Goal: Information Seeking & Learning: Learn about a topic

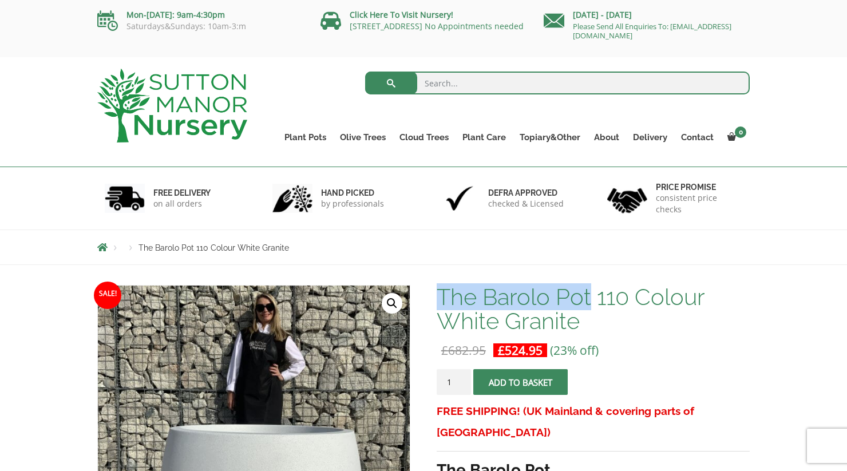
drag, startPoint x: 587, startPoint y: 300, endPoint x: 439, endPoint y: 296, distance: 148.2
click at [439, 296] on h1 "The Barolo Pot 110 Colour White Granite" at bounding box center [592, 309] width 313 height 48
copy h1 "The Barolo Pot"
click at [455, 70] on form "Search for:" at bounding box center [557, 86] width 385 height 34
click at [440, 81] on input "search" at bounding box center [557, 83] width 385 height 23
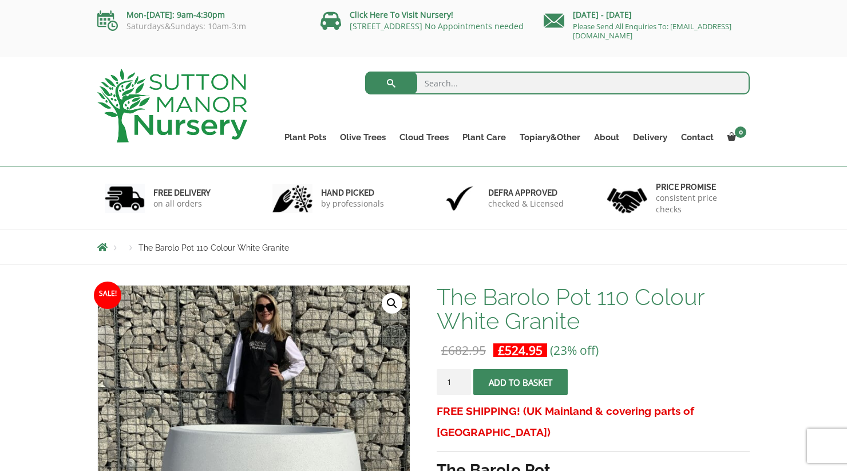
paste input "The Barolo Pot"
type input "The Barolo Pot"
click at [391, 83] on button "submit" at bounding box center [391, 83] width 52 height 23
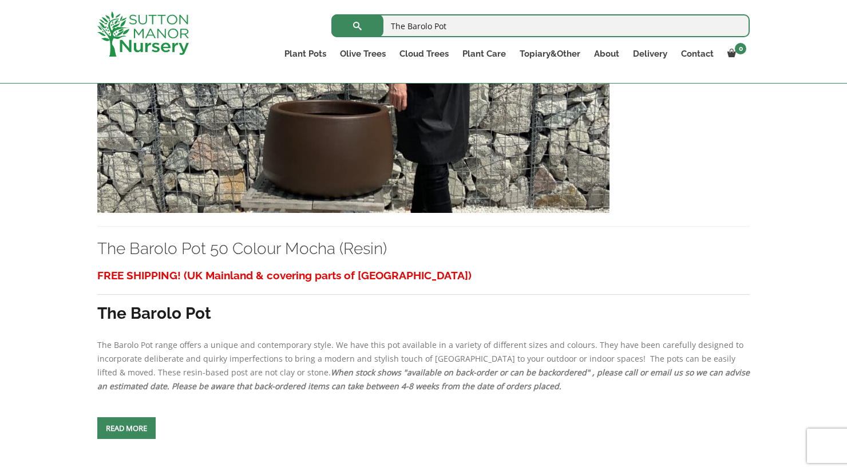
scroll to position [2834, 0]
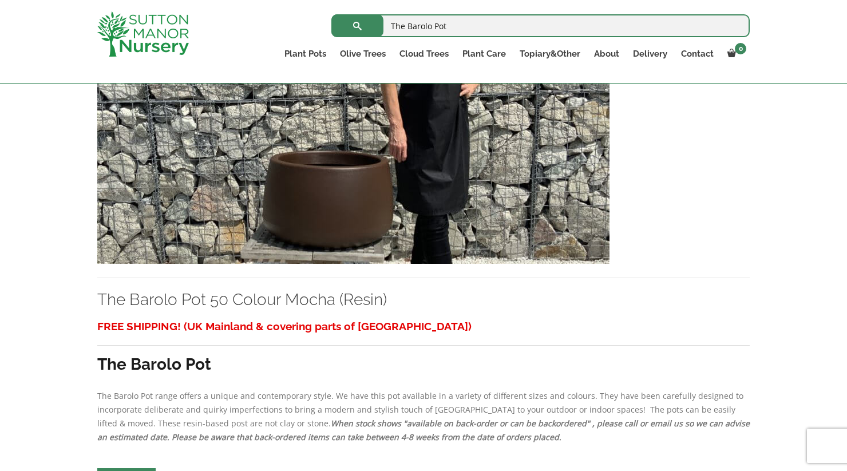
click at [486, 26] on input "The Barolo Pot" at bounding box center [540, 25] width 418 height 23
type input "The Barolo Pot white"
click at [357, 26] on button "submit" at bounding box center [357, 25] width 52 height 23
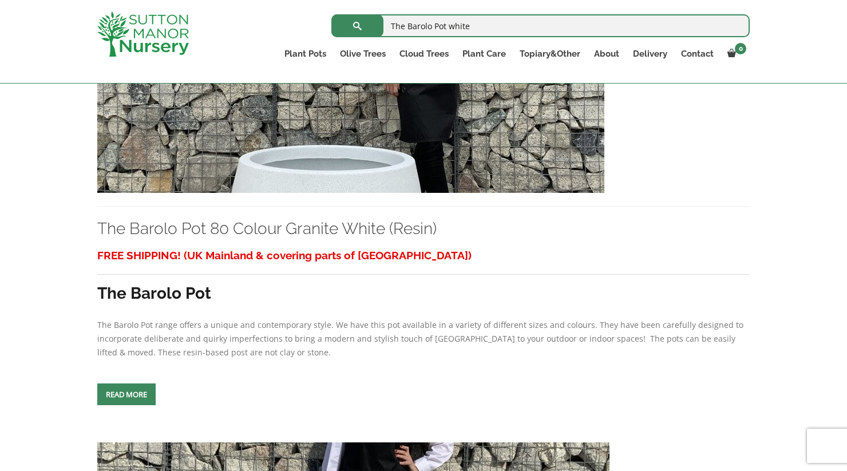
scroll to position [1394, 0]
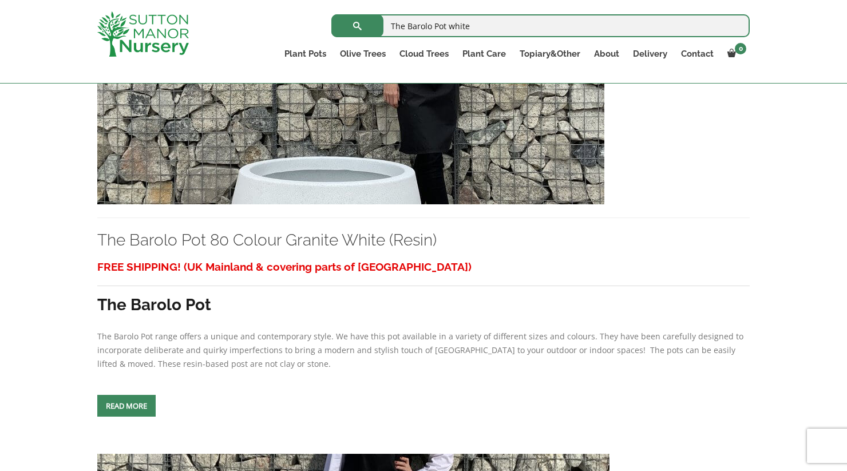
click at [136, 416] on link "Read more" at bounding box center [126, 406] width 58 height 22
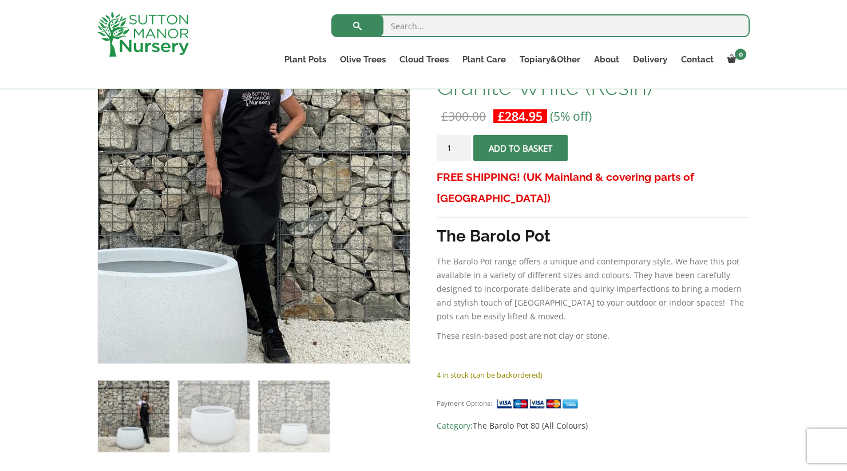
scroll to position [217, 0]
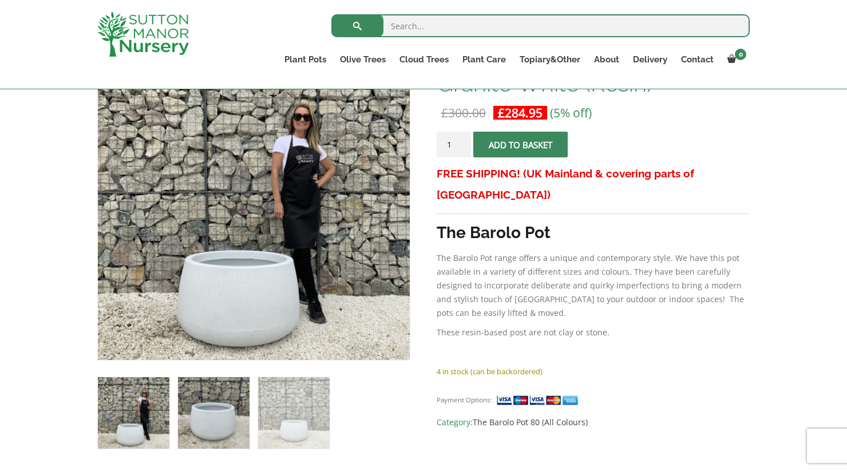
click at [233, 431] on img at bounding box center [214, 413] width 72 height 72
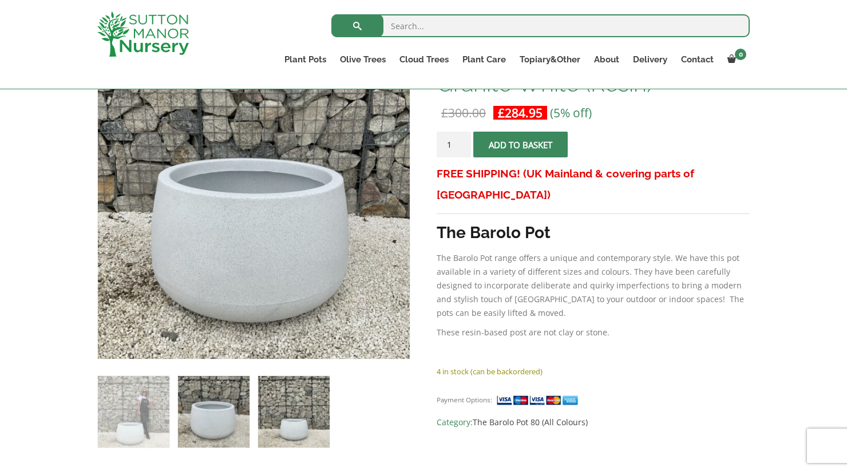
click at [293, 415] on img at bounding box center [294, 412] width 72 height 72
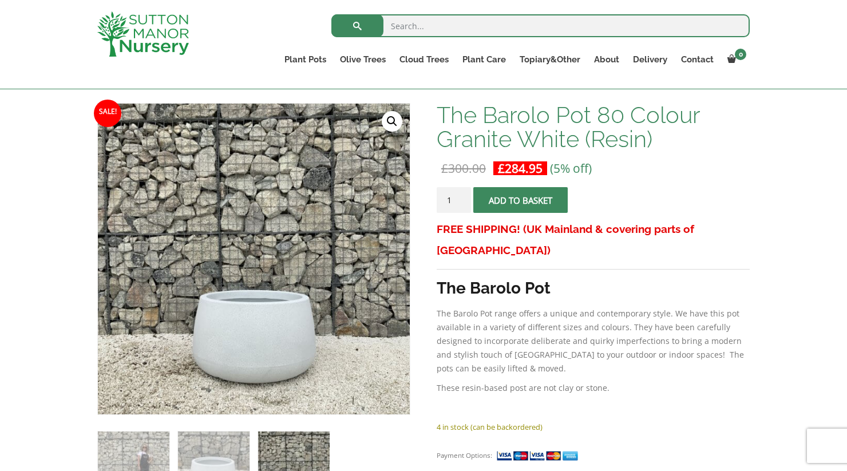
scroll to position [154, 0]
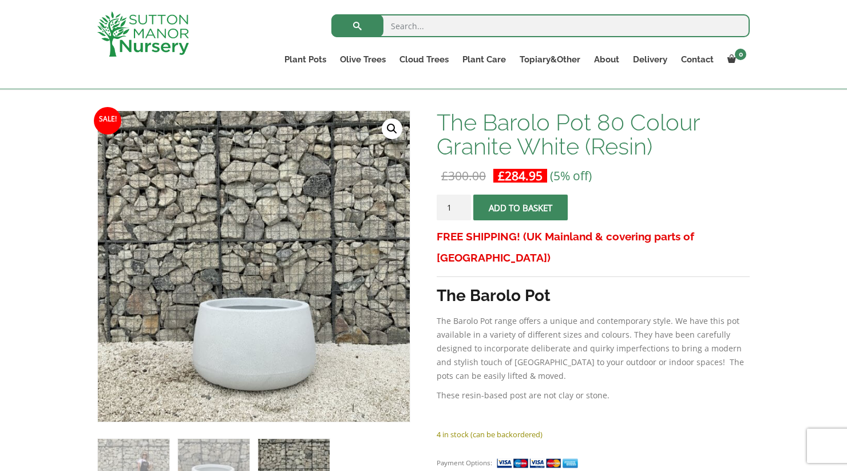
click at [634, 142] on h1 "The Barolo Pot 80 Colour Granite White (Resin)" at bounding box center [592, 134] width 313 height 48
click at [690, 170] on p "£ 300.00 Original price was: £300.00. £ 284.95 Current price is: £284.95. (5% o…" at bounding box center [592, 176] width 313 height 14
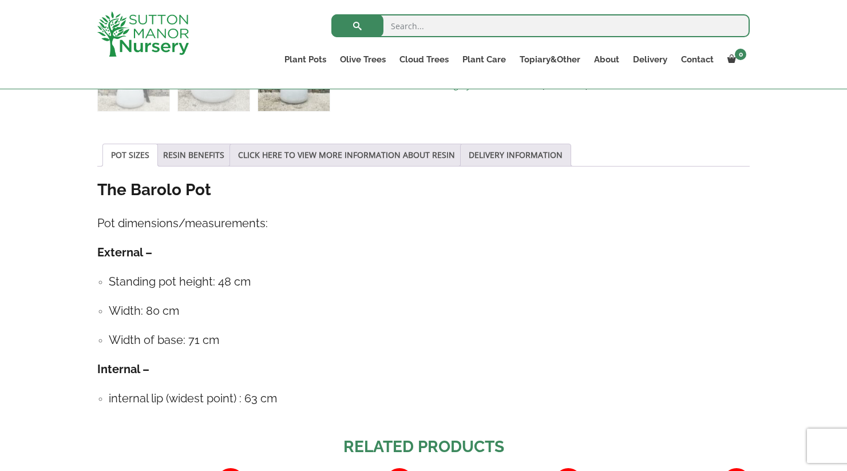
scroll to position [553, 0]
click at [225, 168] on div "POT SIZES RESIN BENEFITS CLICK HERE TO VIEW MORE INFORMATION ABOUT RESIN DELIVE…" at bounding box center [423, 282] width 652 height 276
click at [211, 157] on link "RESIN BENEFITS" at bounding box center [193, 156] width 61 height 22
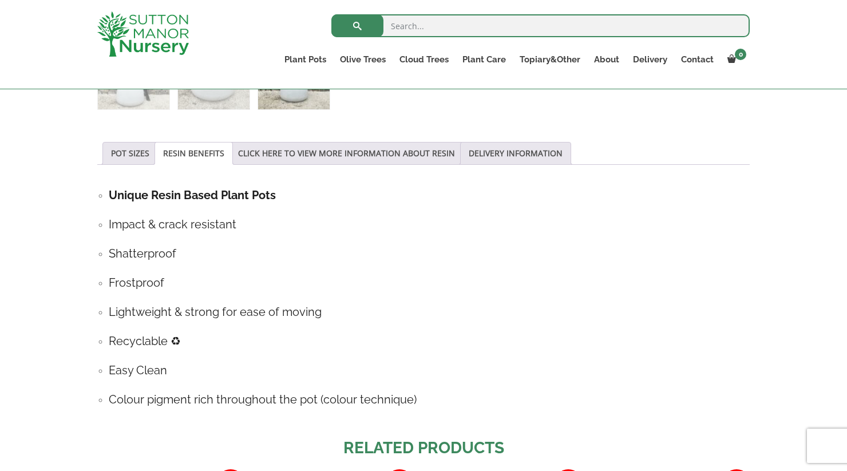
scroll to position [560, 0]
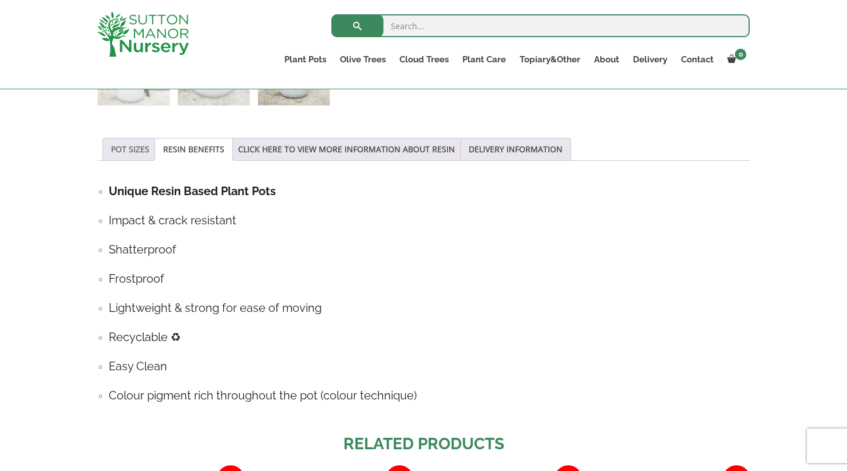
click at [125, 149] on link "POT SIZES" at bounding box center [130, 149] width 38 height 22
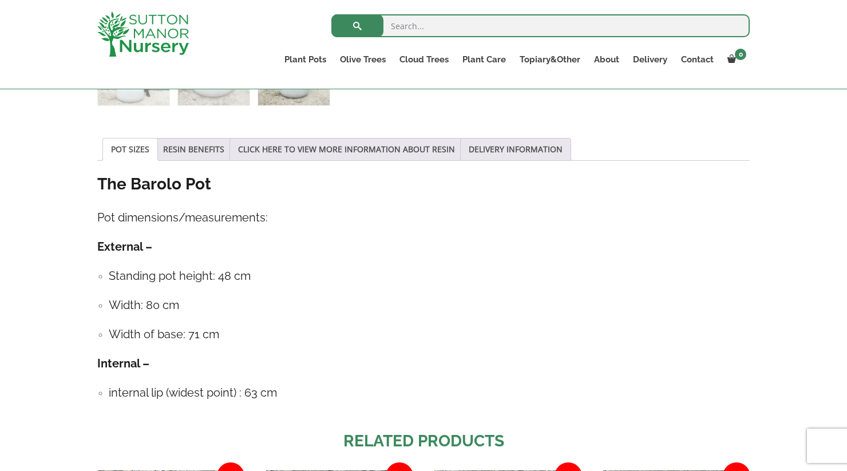
click at [236, 275] on h4 "Standing pot height: 48 cm" at bounding box center [429, 276] width 641 height 18
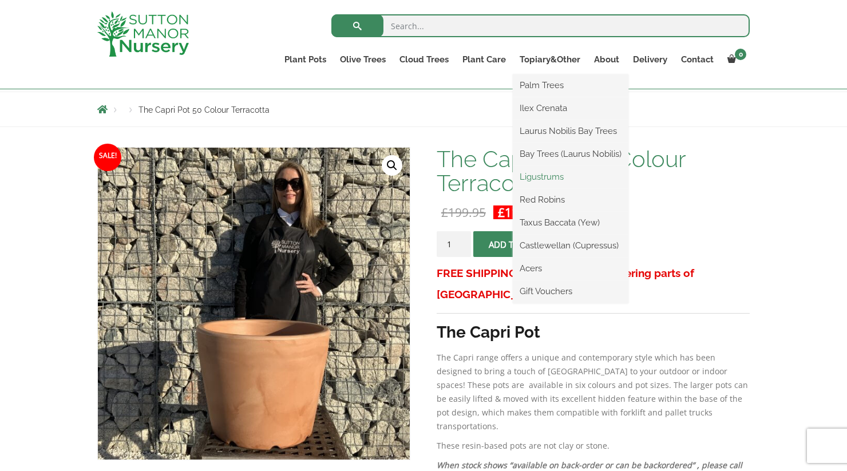
scroll to position [116, 0]
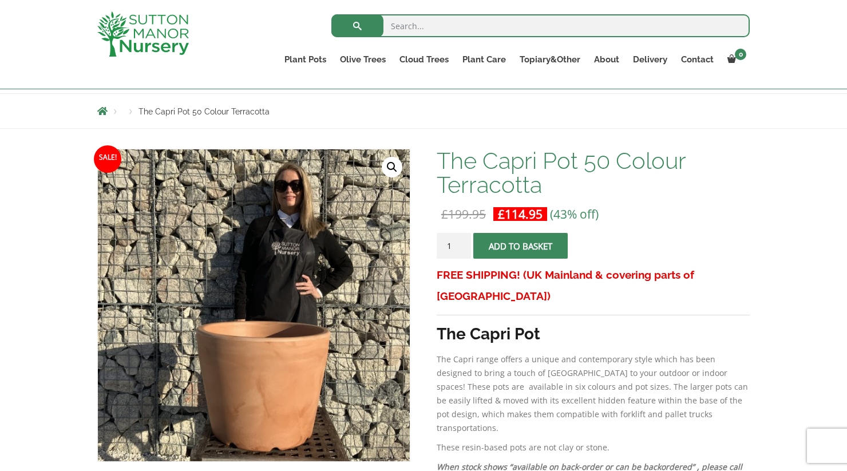
click at [253, 109] on span "The Capri Pot 50 Colour Terracotta" at bounding box center [203, 111] width 131 height 9
copy span "Terracotta"
click at [455, 24] on input "search" at bounding box center [540, 25] width 418 height 23
paste input "Terracotta"
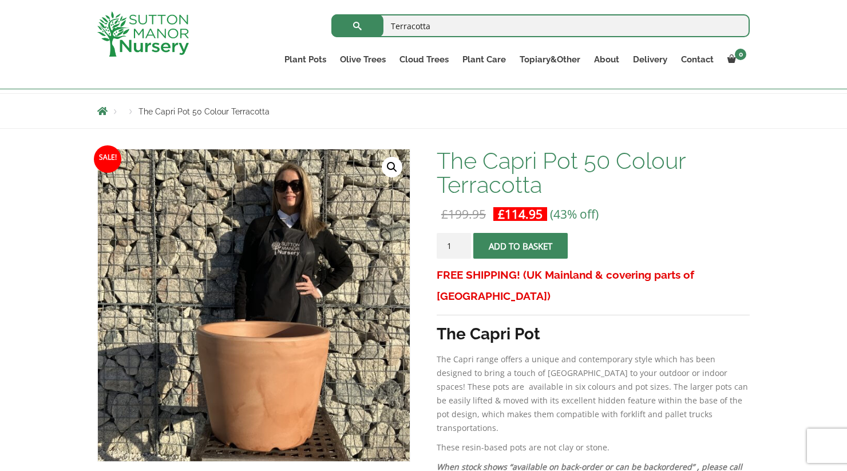
type input "Terracotta"
click at [357, 26] on button "submit" at bounding box center [357, 25] width 52 height 23
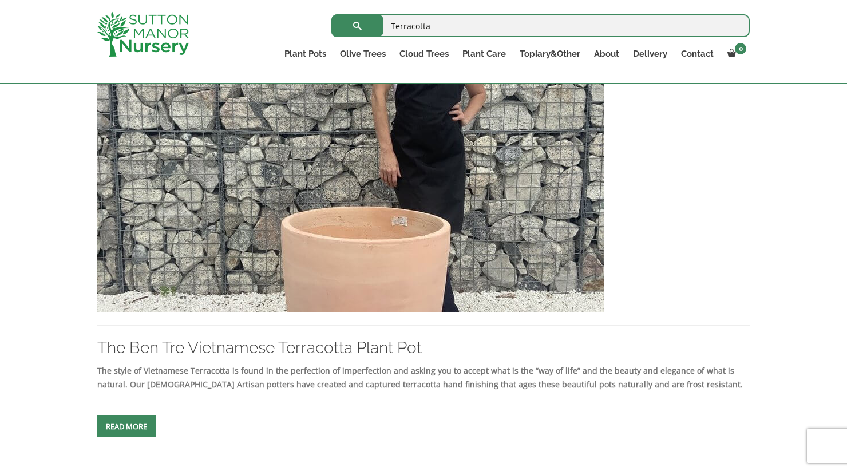
scroll to position [711, 0]
click at [428, 262] on img at bounding box center [350, 189] width 507 height 246
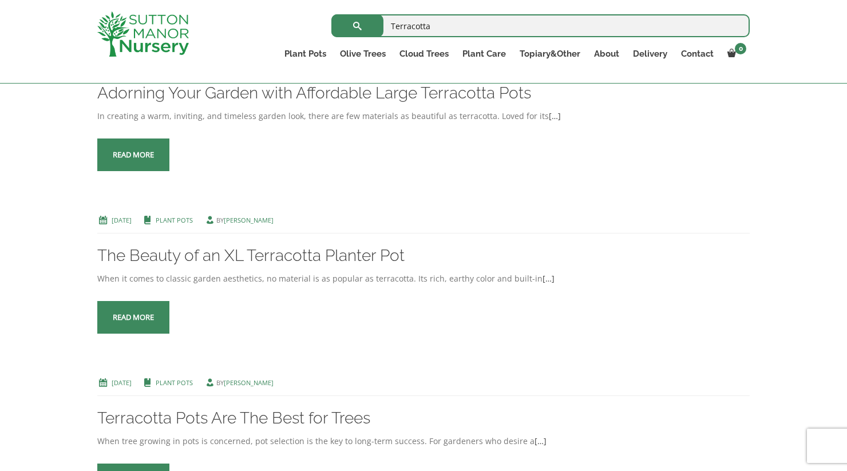
scroll to position [2201, 0]
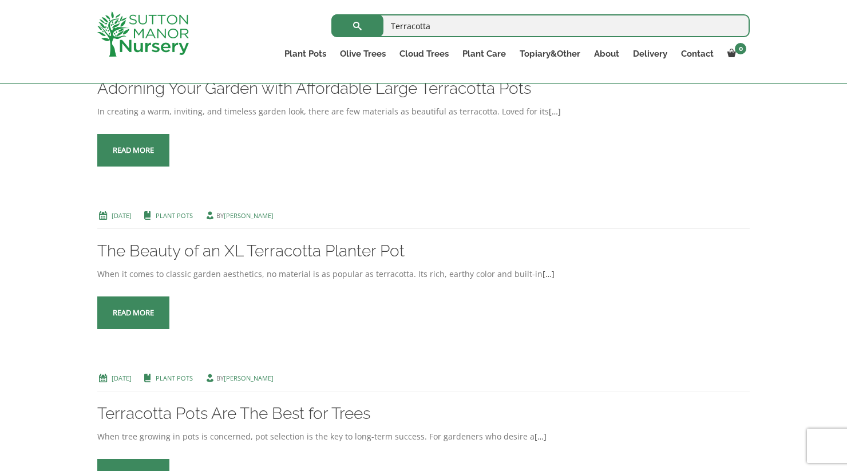
click at [133, 150] on span at bounding box center [133, 150] width 0 height 0
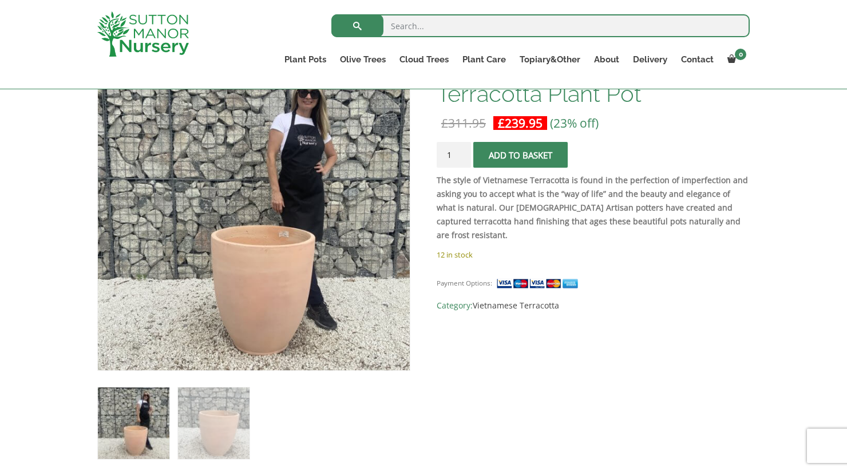
scroll to position [207, 0]
